Goal: Navigation & Orientation: Find specific page/section

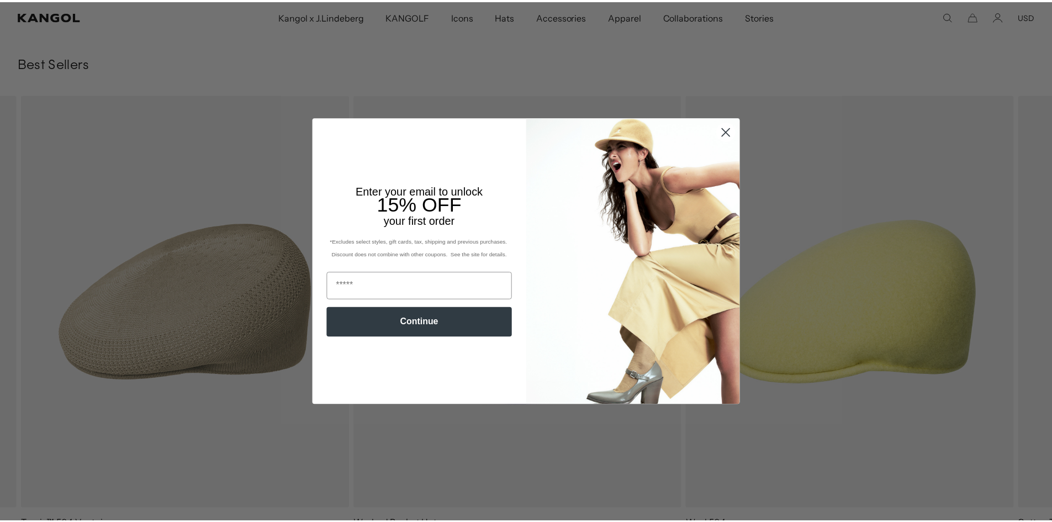
scroll to position [0, 227]
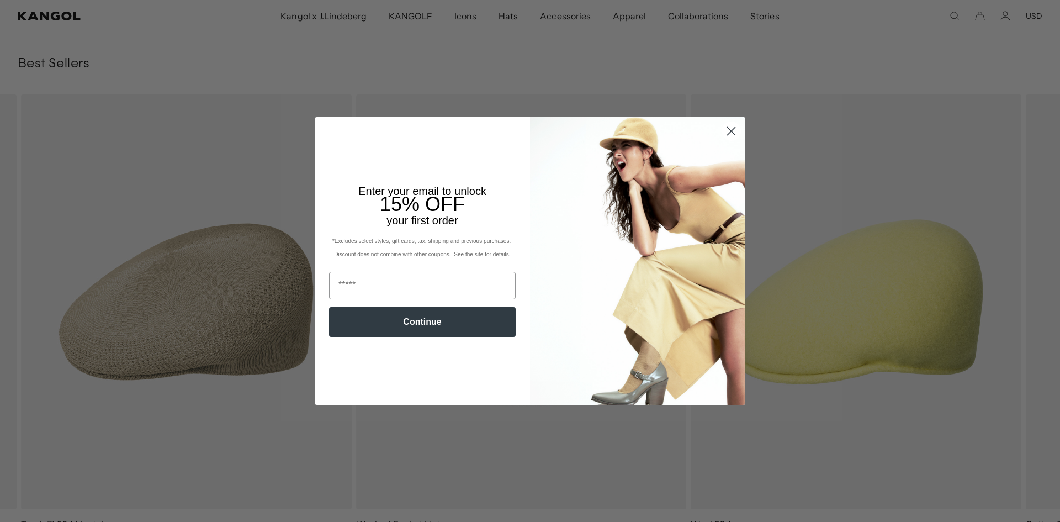
click at [725, 131] on circle "Close dialog" at bounding box center [731, 131] width 18 height 18
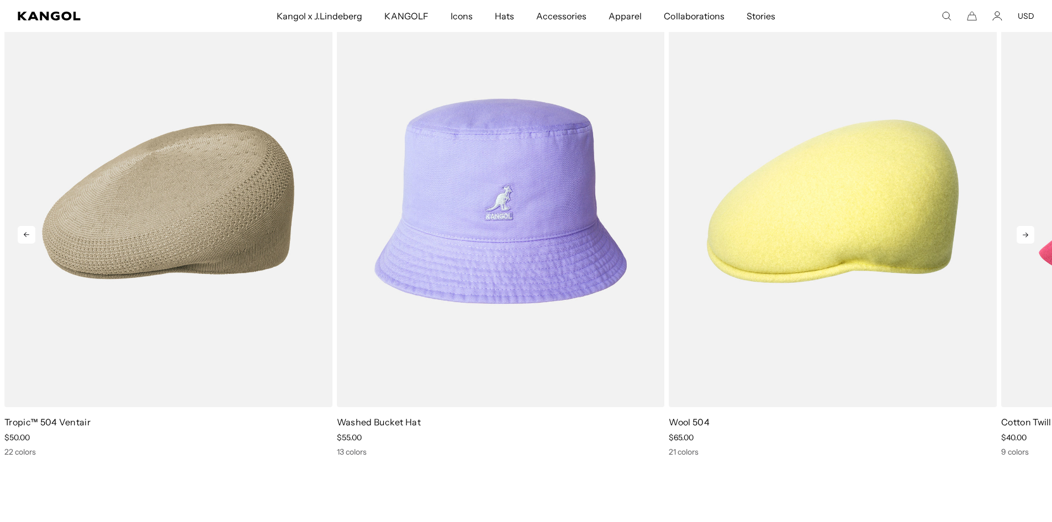
click at [1025, 239] on icon at bounding box center [1025, 235] width 18 height 18
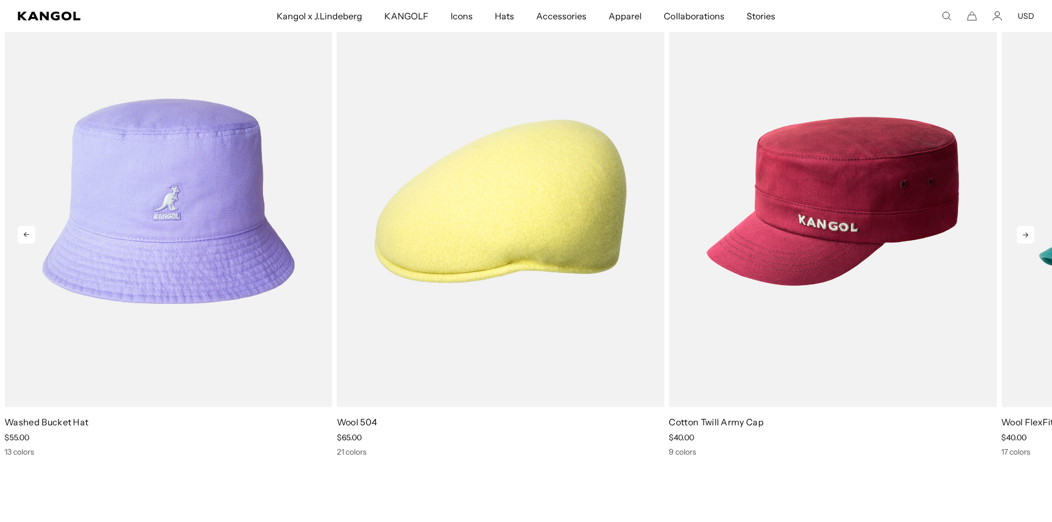
click at [1025, 239] on icon at bounding box center [1025, 235] width 18 height 18
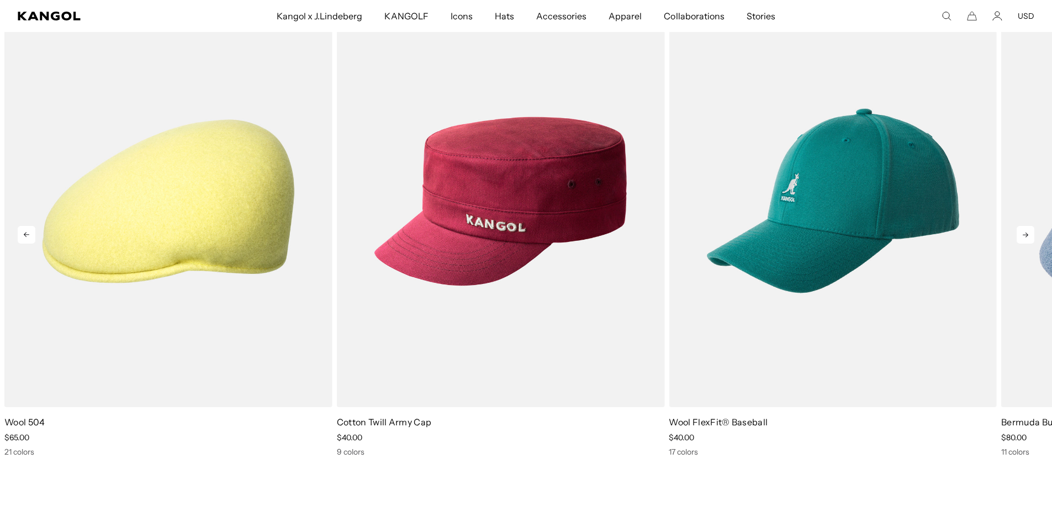
scroll to position [0, 0]
click at [1025, 239] on icon at bounding box center [1025, 235] width 18 height 18
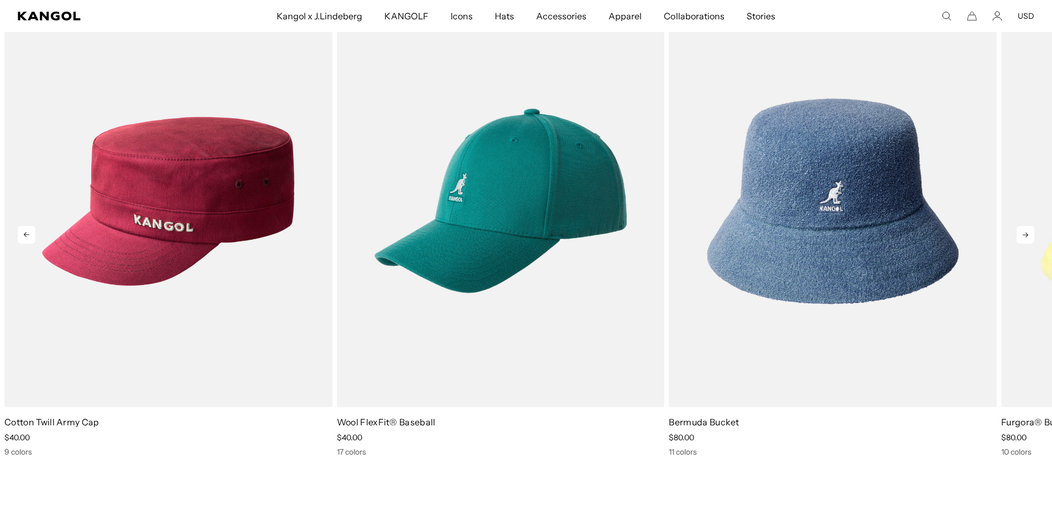
click at [1025, 239] on icon at bounding box center [1025, 235] width 18 height 18
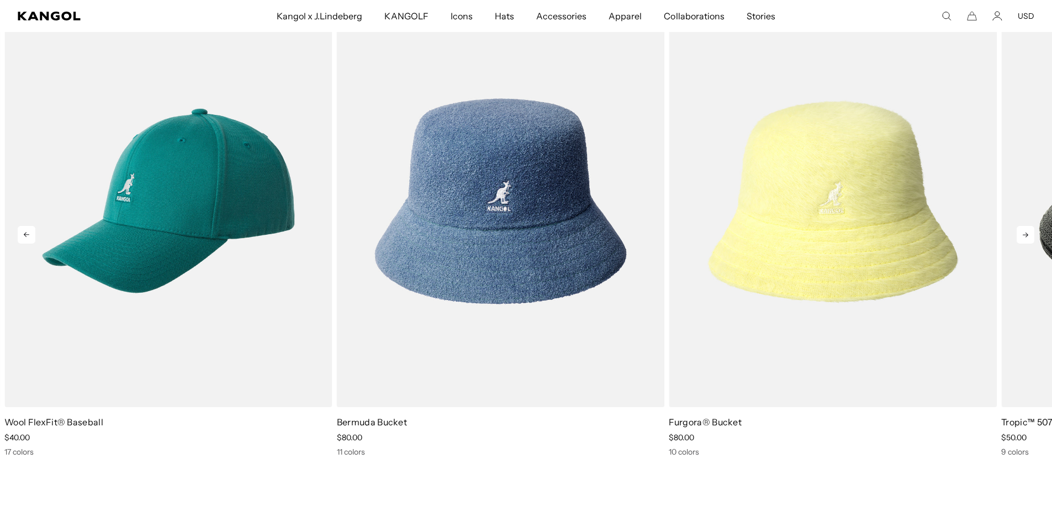
click at [1025, 239] on icon at bounding box center [1025, 235] width 18 height 18
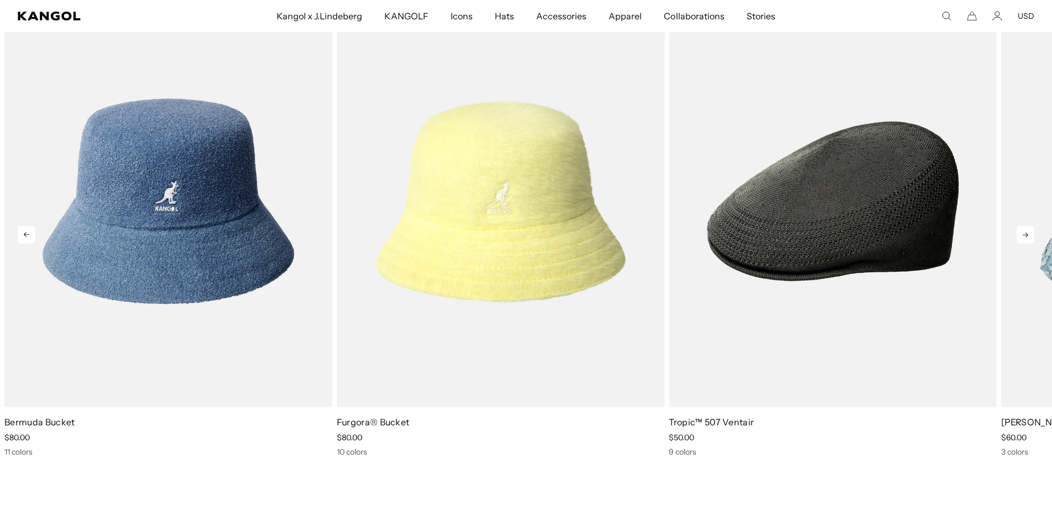
scroll to position [0, 227]
click at [1025, 239] on icon at bounding box center [1025, 235] width 18 height 18
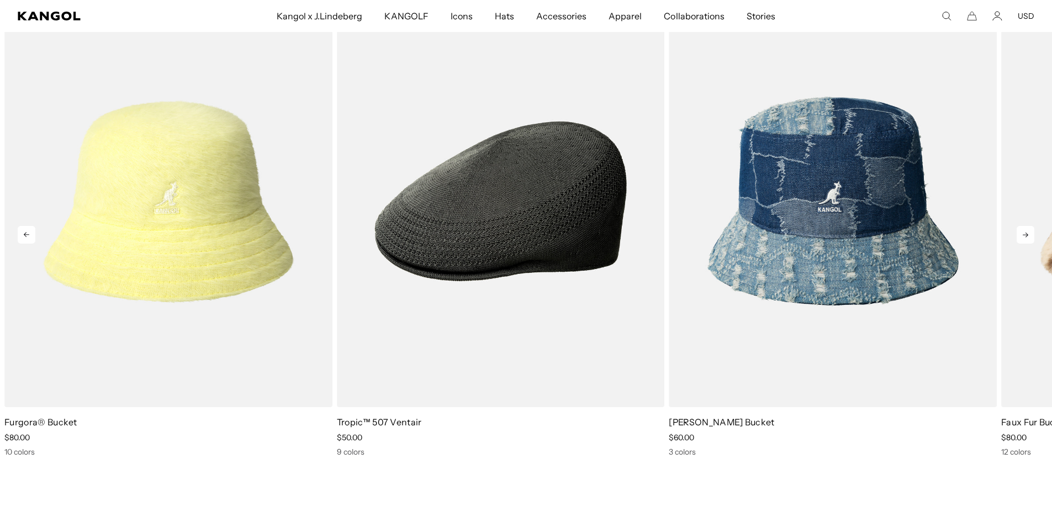
click at [1025, 239] on icon at bounding box center [1025, 235] width 18 height 18
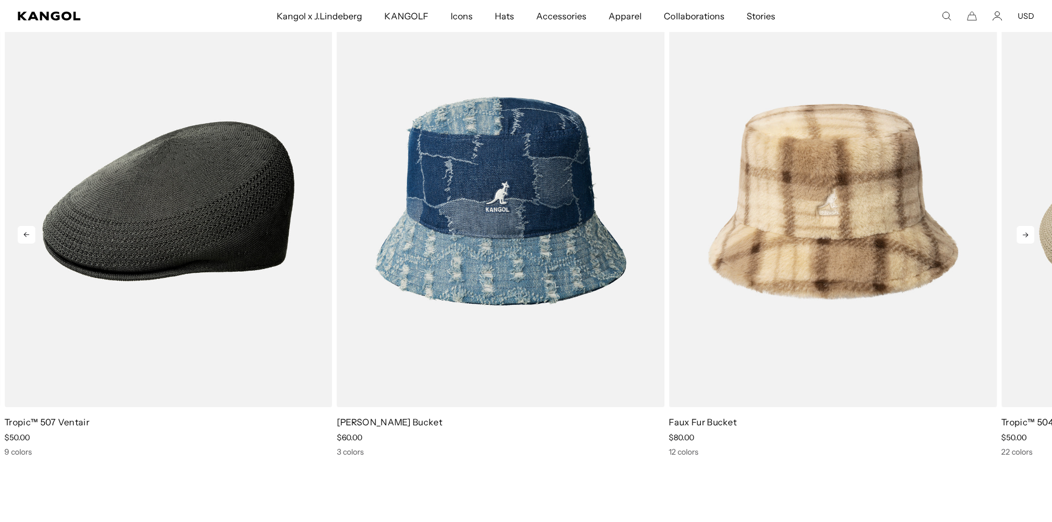
click at [1025, 239] on icon at bounding box center [1025, 235] width 18 height 18
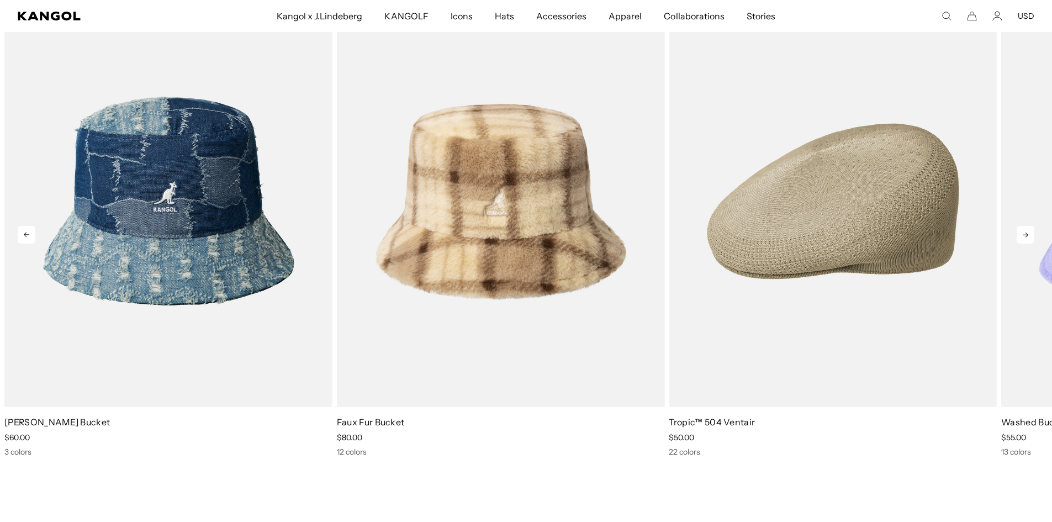
scroll to position [0, 0]
click at [1025, 239] on icon at bounding box center [1025, 235] width 18 height 18
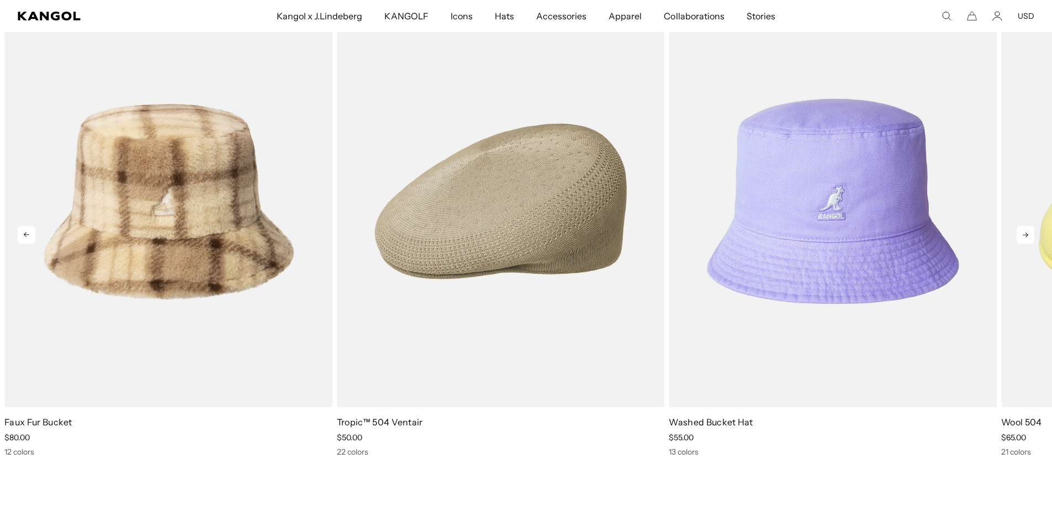
click at [1025, 239] on icon at bounding box center [1025, 235] width 18 height 18
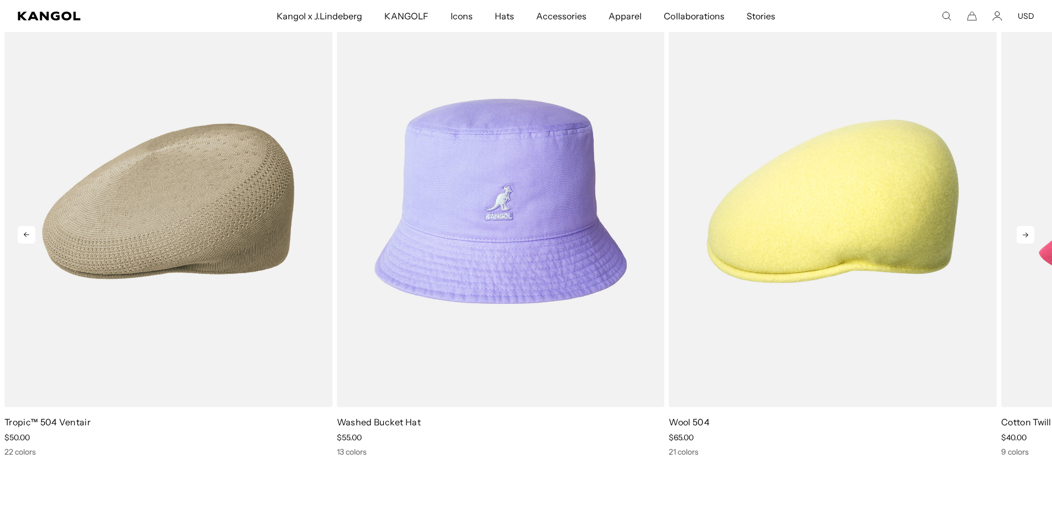
scroll to position [0, 227]
click at [1025, 239] on icon at bounding box center [1025, 235] width 18 height 18
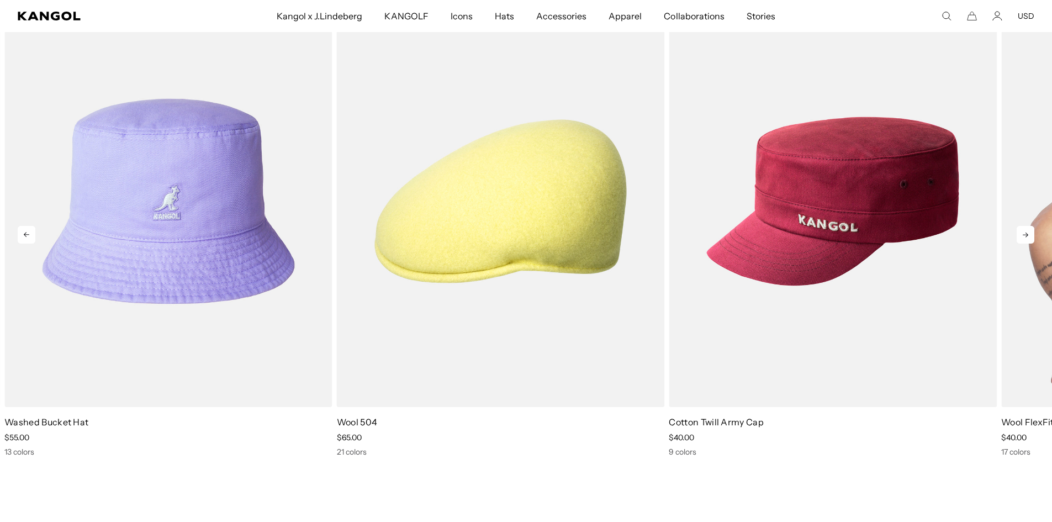
scroll to position [0, 0]
click at [1029, 231] on icon at bounding box center [1025, 235] width 18 height 18
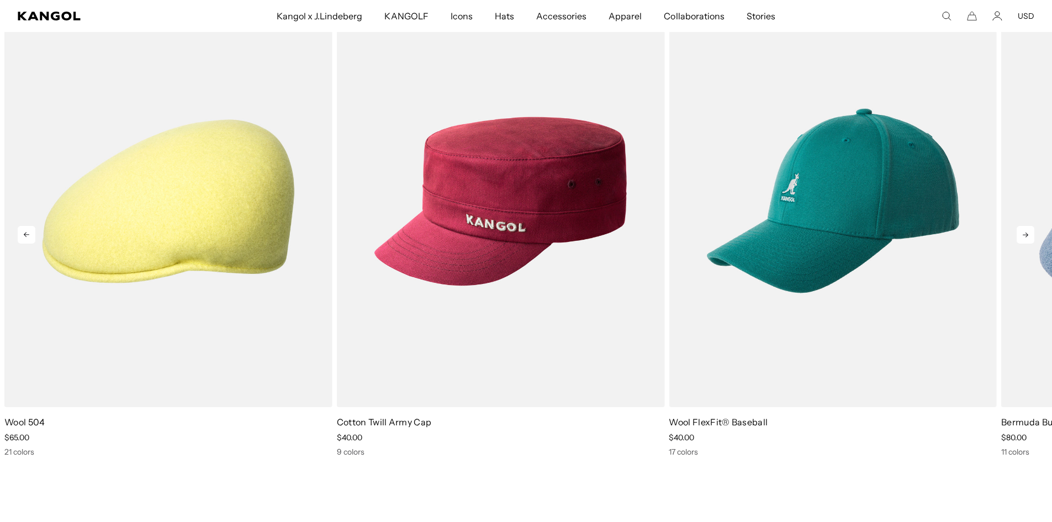
click at [1029, 231] on icon at bounding box center [1025, 235] width 18 height 18
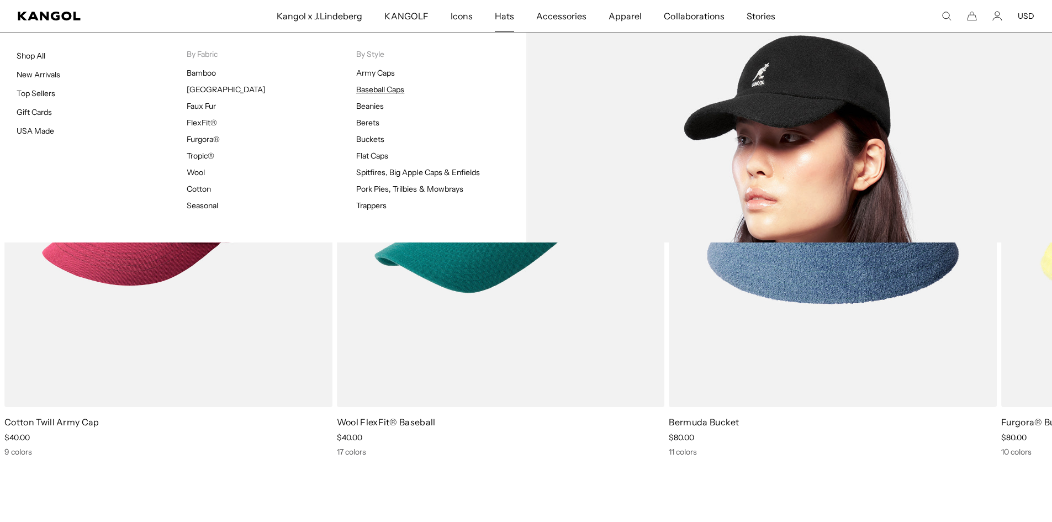
click at [390, 88] on link "Baseball Caps" at bounding box center [380, 89] width 48 height 10
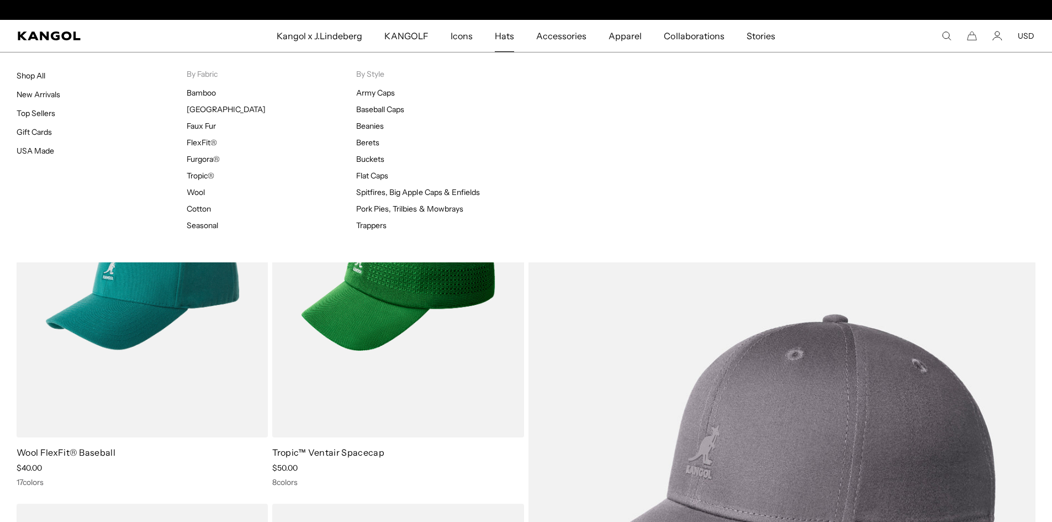
scroll to position [0, 227]
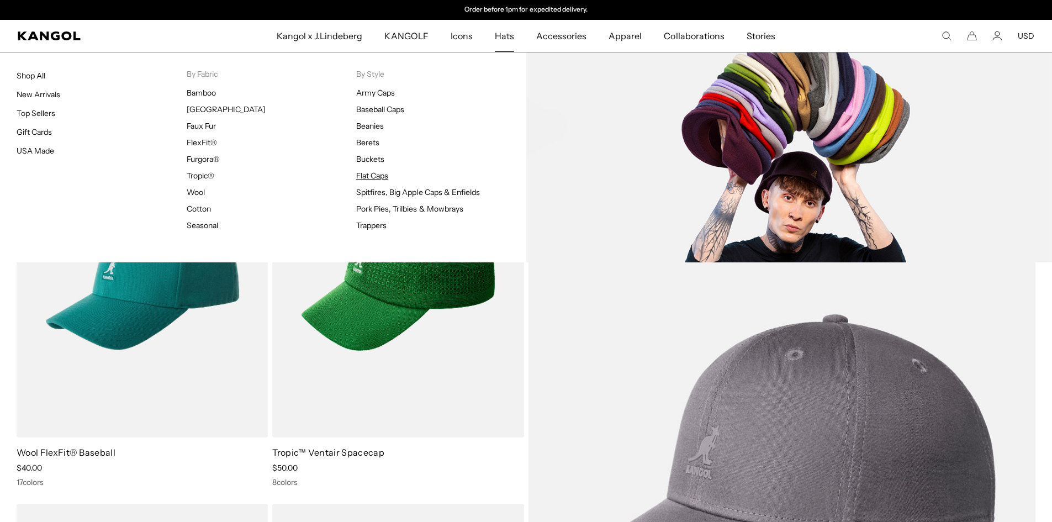
click at [375, 174] on link "Flat Caps" at bounding box center [372, 176] width 32 height 10
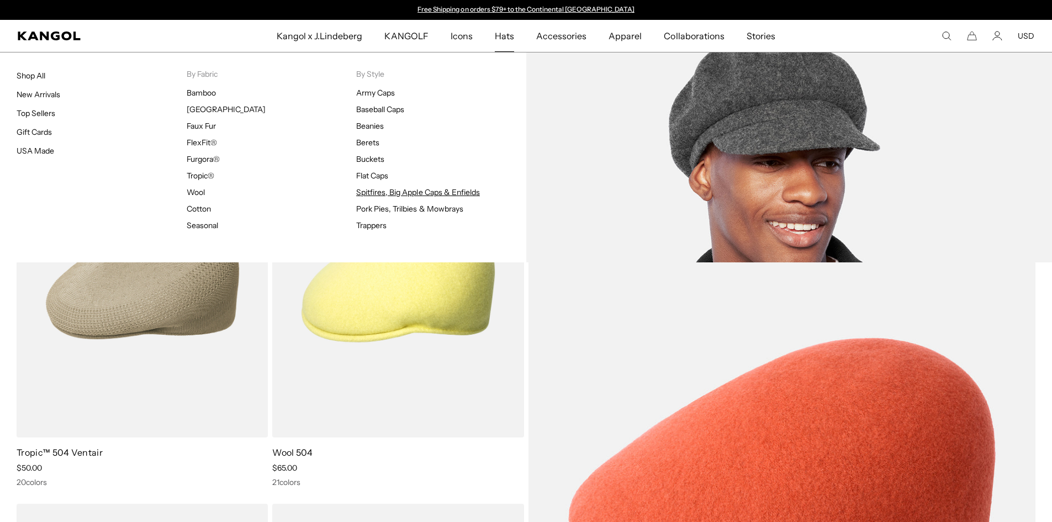
click at [375, 194] on link "Spitfires, Big Apple Caps & Enfields" at bounding box center [418, 192] width 124 height 10
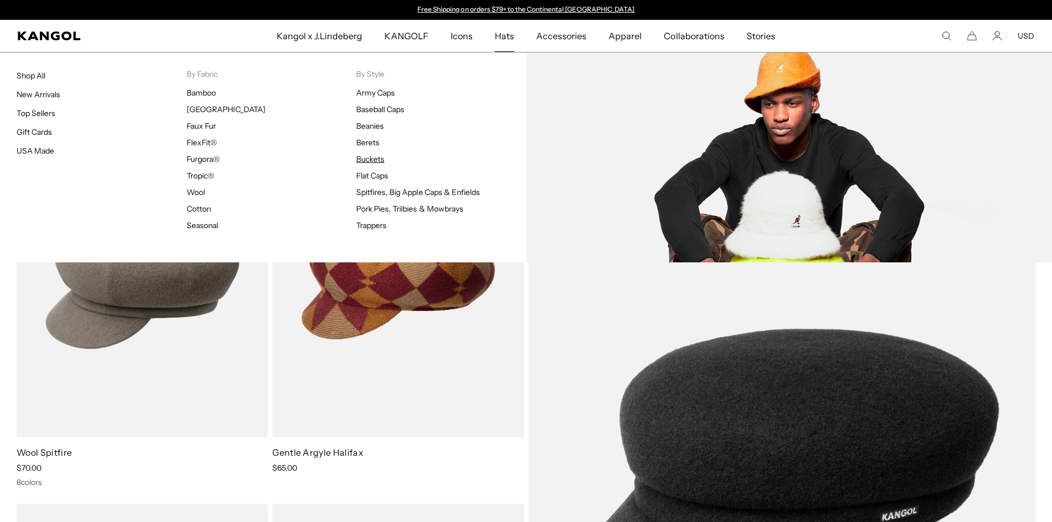
click at [365, 160] on link "Buckets" at bounding box center [370, 159] width 28 height 10
